Goal: Information Seeking & Learning: Learn about a topic

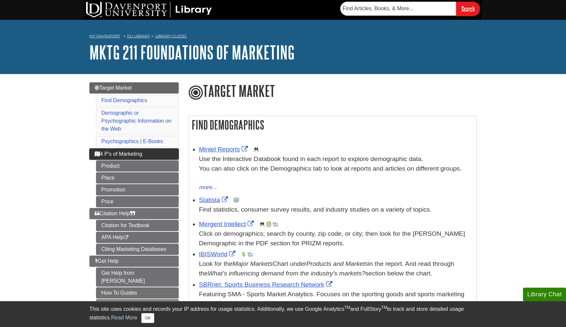
click at [159, 149] on link "4 P's of Marketing" at bounding box center [133, 154] width 89 height 11
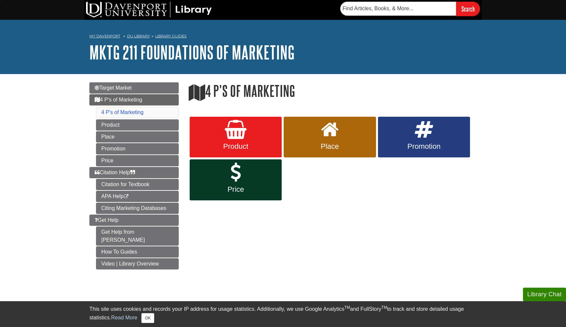
click at [256, 135] on link "Product" at bounding box center [236, 137] width 92 height 41
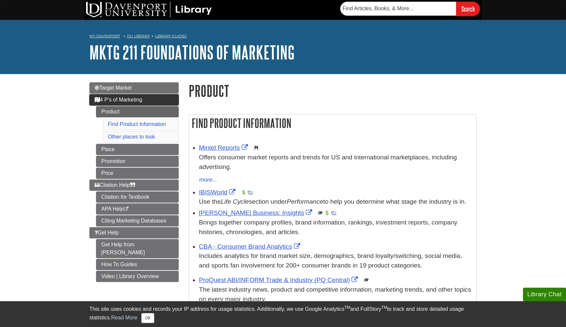
click at [140, 99] on span "4 P's of Marketing" at bounding box center [119, 100] width 48 height 6
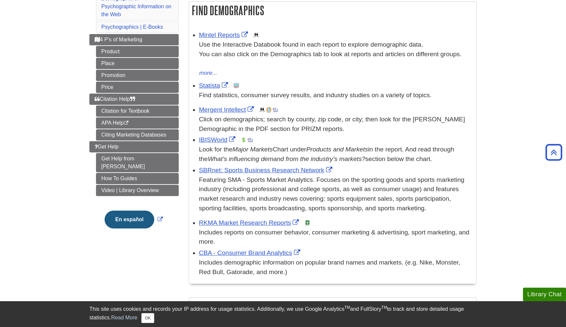
scroll to position [108, 0]
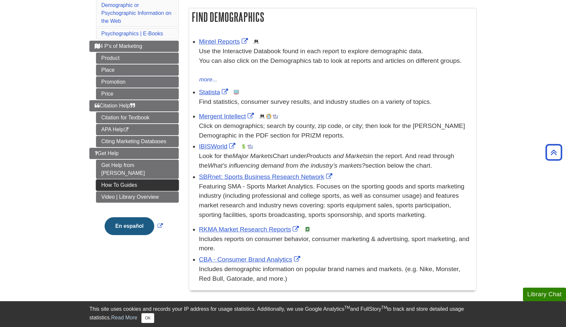
click at [139, 180] on link "How To Guides" at bounding box center [137, 185] width 83 height 11
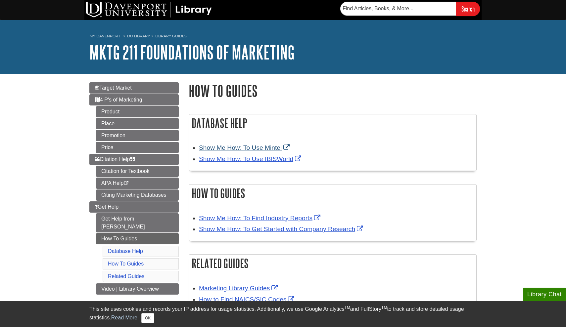
click at [255, 149] on link "Show Me How: To Use Mintel" at bounding box center [245, 147] width 92 height 7
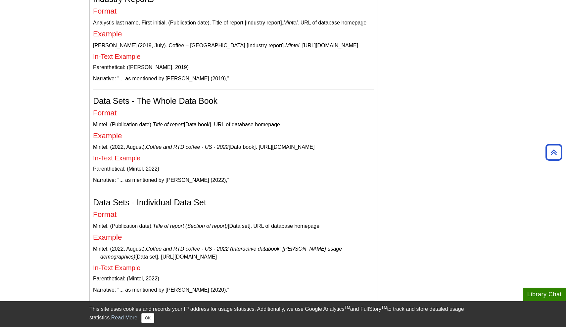
scroll to position [1877, 0]
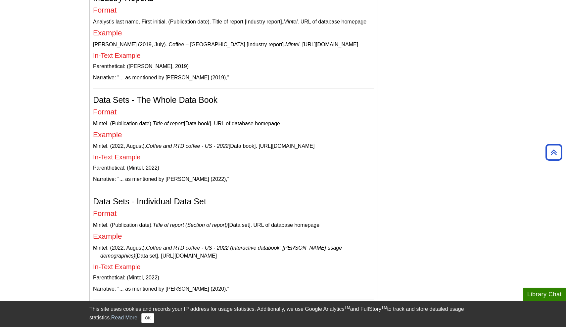
click at [302, 175] on p "Narrative: "... as mentioned by [PERSON_NAME] (2022),"" at bounding box center [233, 179] width 281 height 8
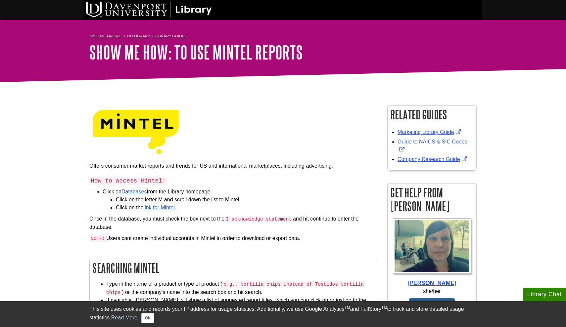
scroll to position [0, 0]
click at [158, 208] on link "link for Mintel" at bounding box center [159, 208] width 31 height 6
